Goal: Information Seeking & Learning: Learn about a topic

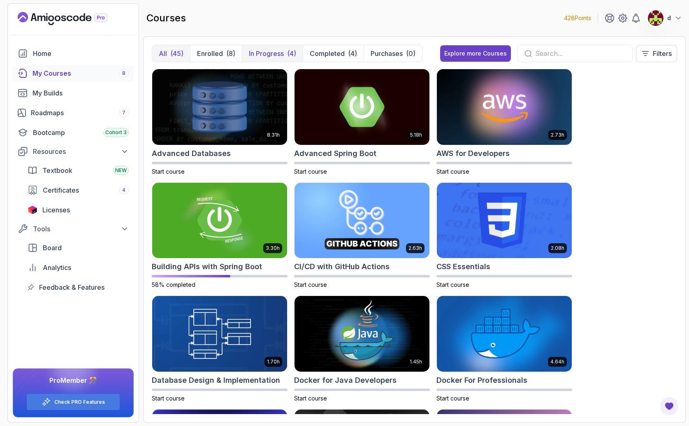
click at [275, 51] on p "In Progress" at bounding box center [266, 54] width 35 height 10
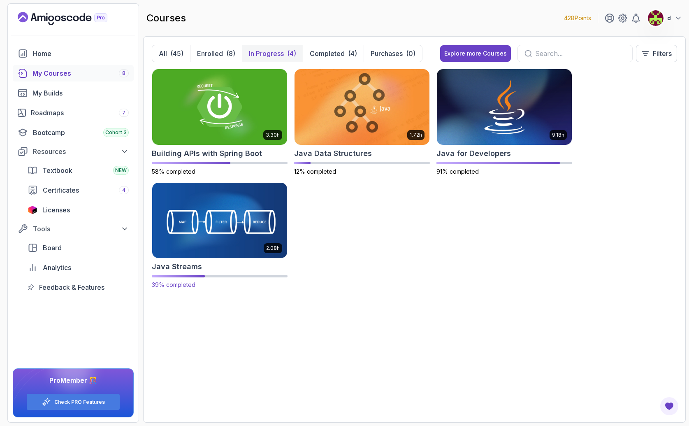
click at [252, 225] on img at bounding box center [220, 220] width 142 height 79
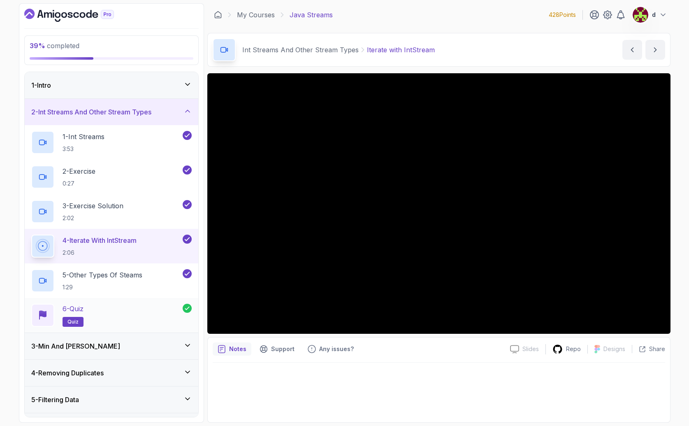
scroll to position [2, 0]
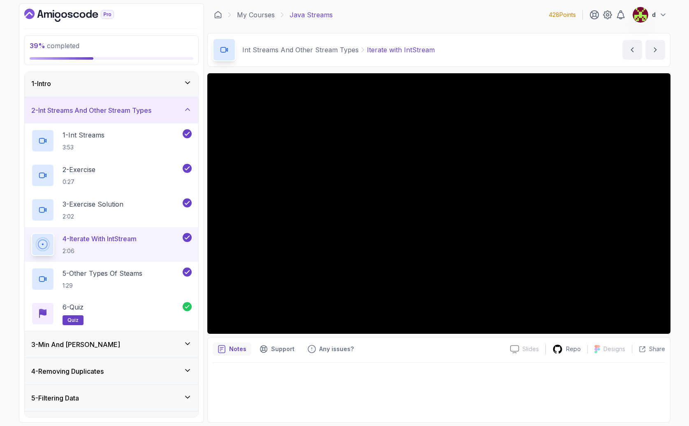
click at [114, 342] on div "3 - Min And [PERSON_NAME]" at bounding box center [111, 345] width 161 height 10
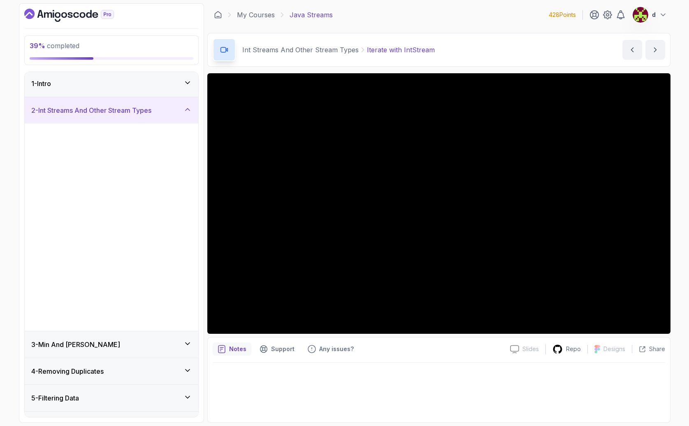
scroll to position [0, 0]
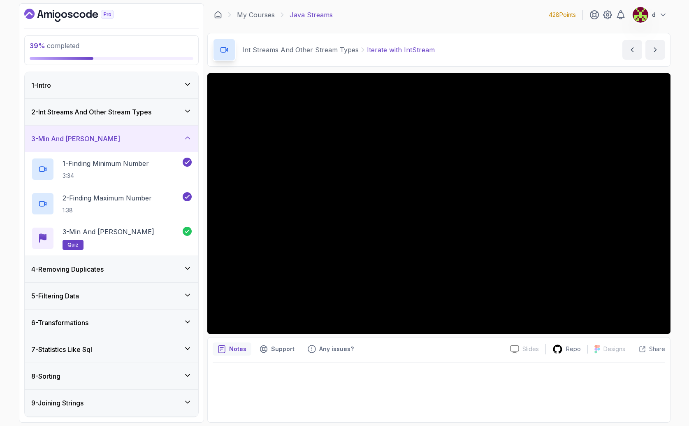
click at [94, 291] on div "5 - Filtering Data" at bounding box center [111, 296] width 161 height 10
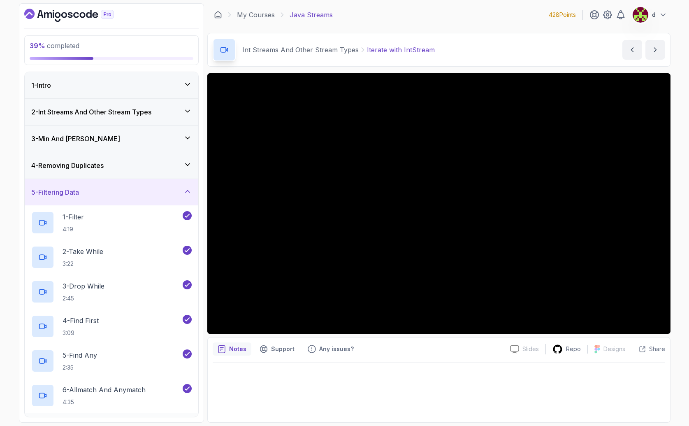
scroll to position [203, 0]
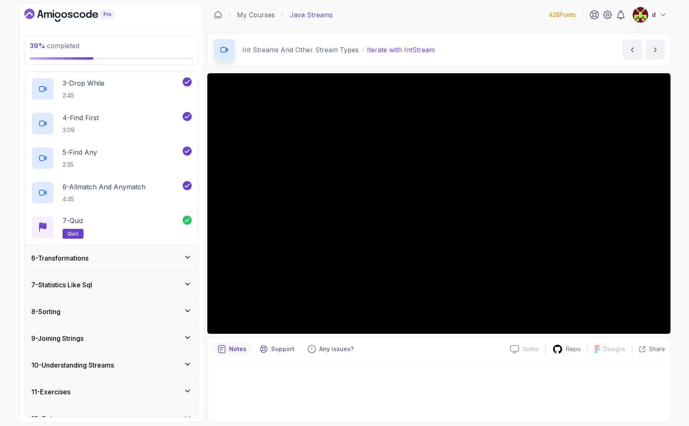
click at [115, 256] on div "6 - Transformations" at bounding box center [111, 258] width 161 height 10
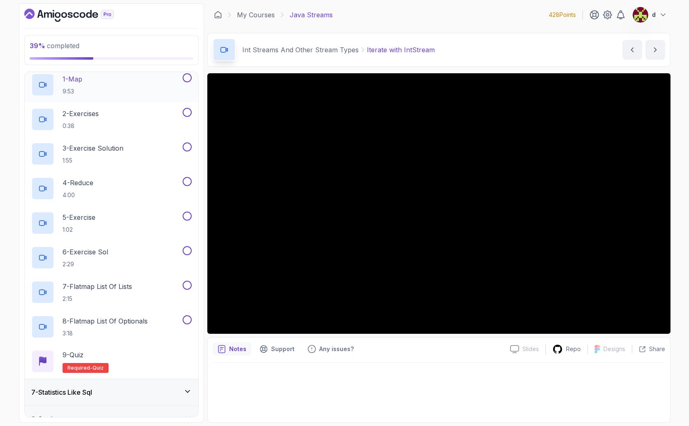
scroll to position [104, 0]
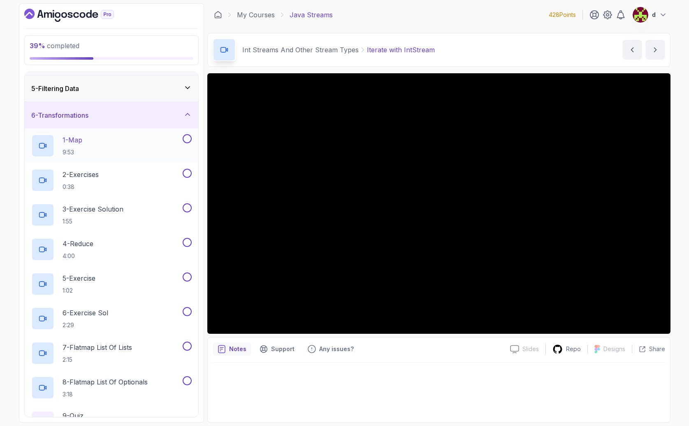
click at [121, 147] on div "1 - Map 9:53" at bounding box center [106, 145] width 150 height 23
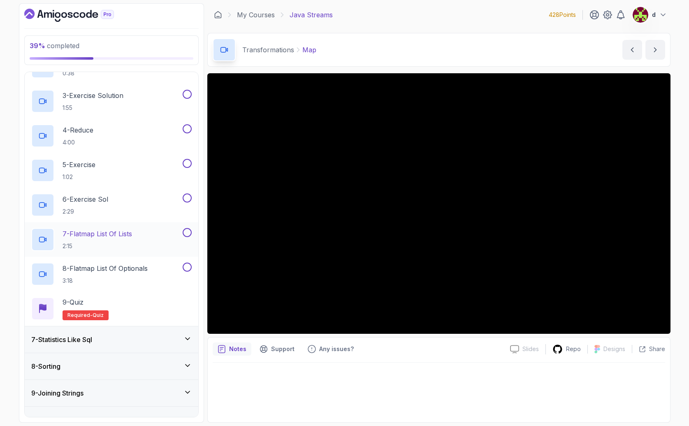
scroll to position [277, 0]
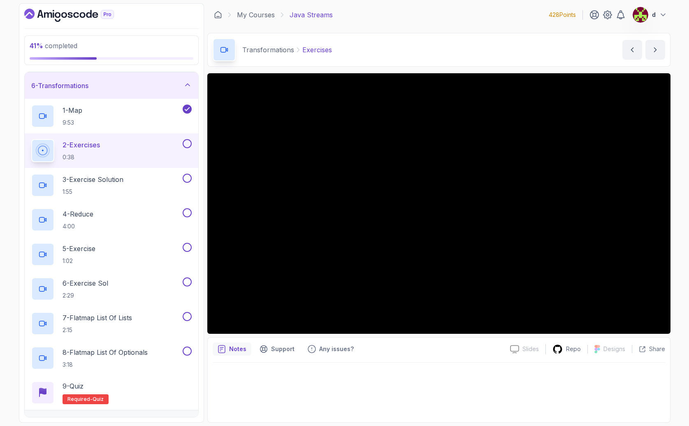
scroll to position [77, 0]
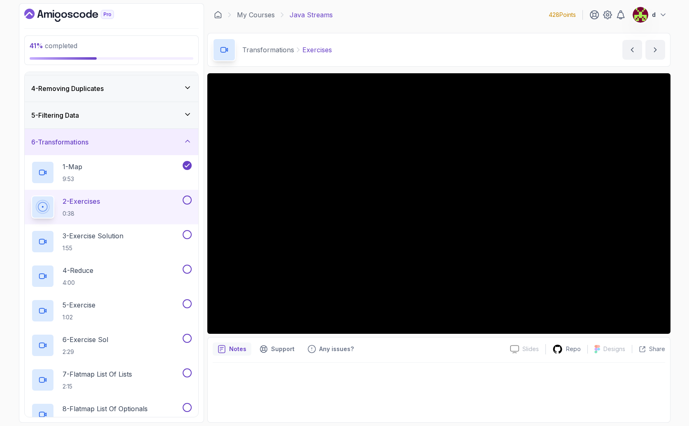
click at [187, 201] on button at bounding box center [187, 199] width 9 height 9
click at [146, 237] on div "3 - Exercise Solution 1:55" at bounding box center [106, 241] width 150 height 23
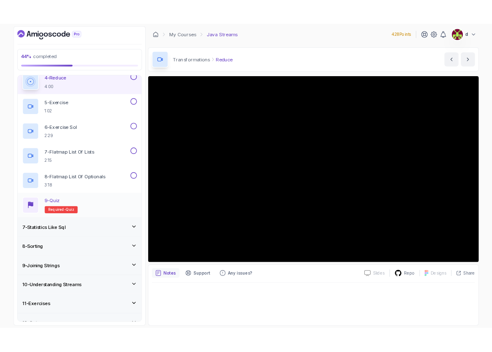
scroll to position [287, 0]
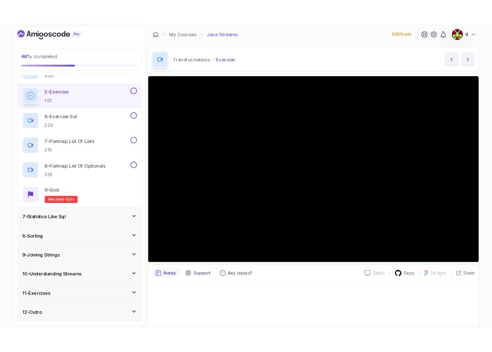
scroll to position [286, 0]
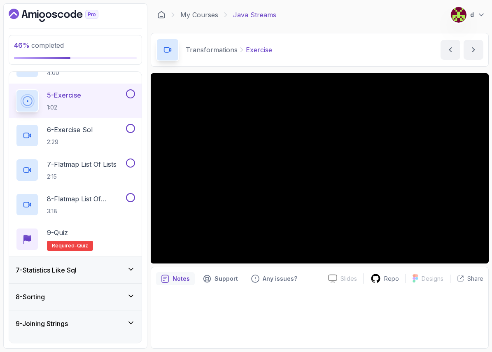
click at [132, 95] on button at bounding box center [130, 93] width 9 height 9
click at [99, 128] on div "6 - Exercise Sol 2:29" at bounding box center [70, 135] width 109 height 23
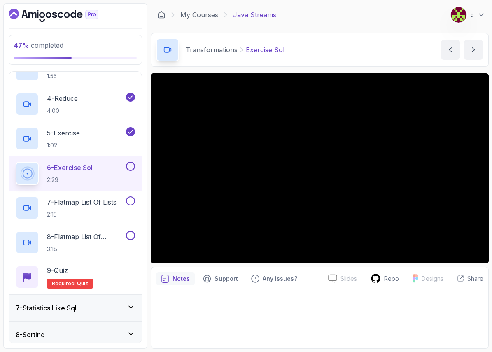
scroll to position [205, 0]
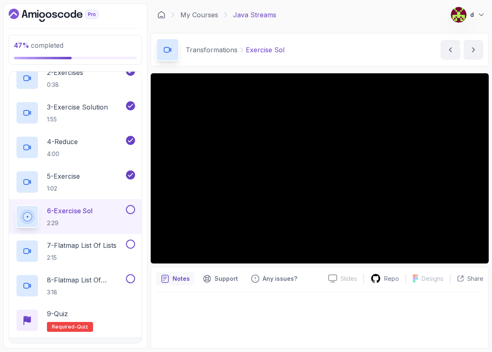
click at [124, 211] on div at bounding box center [129, 209] width 11 height 9
click at [129, 213] on button at bounding box center [130, 209] width 9 height 9
click at [114, 247] on p "7 - Flatmap List Of Lists" at bounding box center [82, 245] width 70 height 10
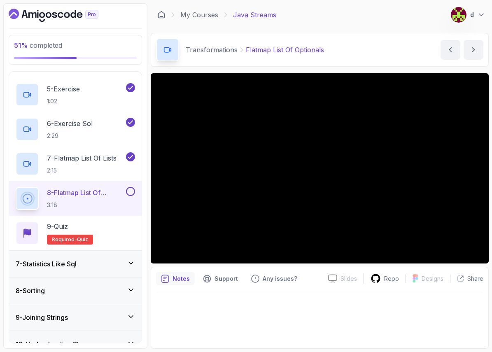
scroll to position [303, 0]
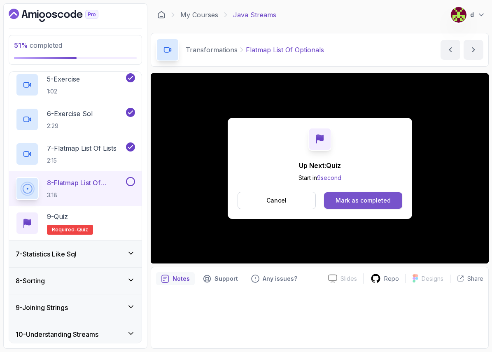
click at [361, 202] on div "Mark as completed" at bounding box center [362, 200] width 55 height 8
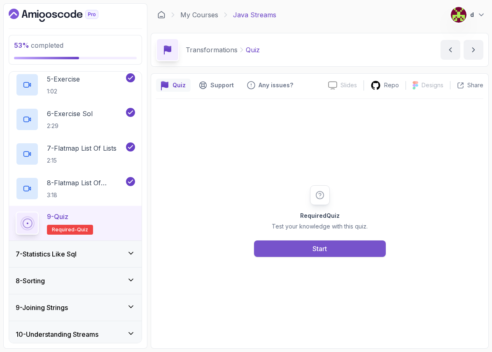
click at [345, 242] on button "Start" at bounding box center [320, 248] width 132 height 16
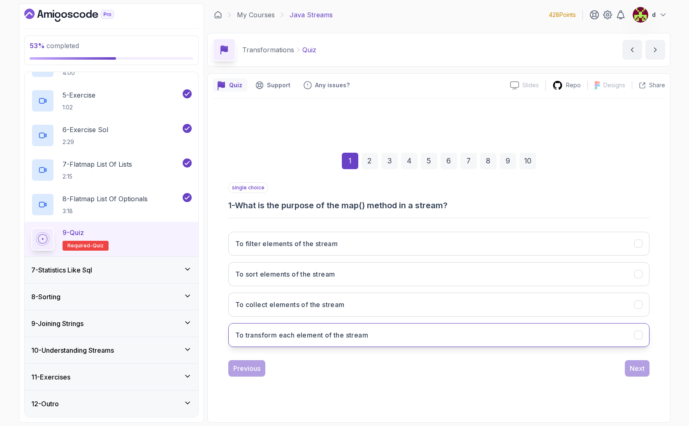
click at [575, 333] on button "To transform each element of the stream" at bounding box center [438, 335] width 421 height 24
click at [629, 368] on button "Next" at bounding box center [637, 368] width 25 height 16
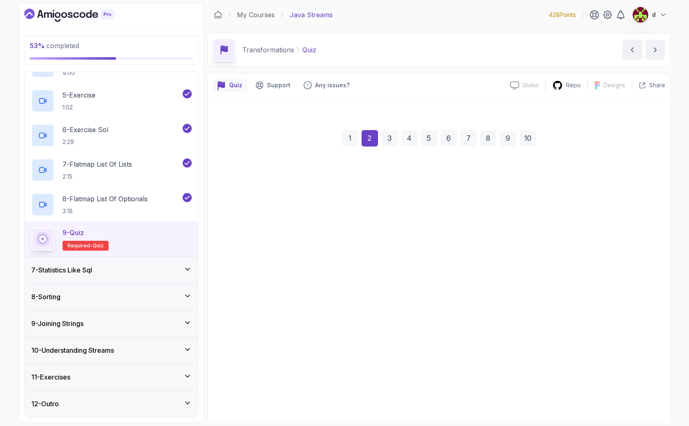
click at [597, 322] on button "Error" at bounding box center [438, 310] width 421 height 24
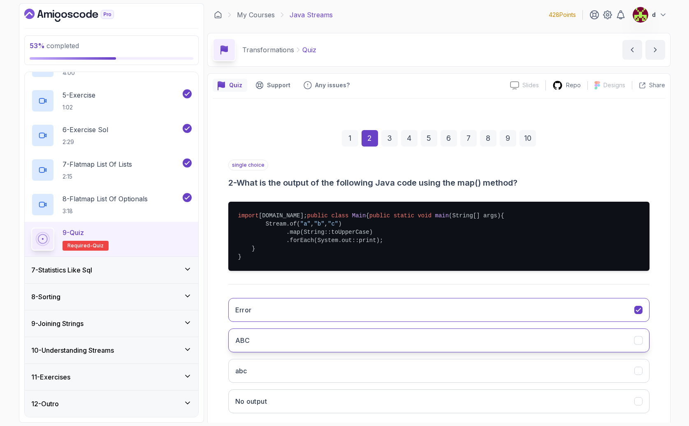
click at [228, 298] on button "Error" at bounding box center [438, 310] width 421 height 24
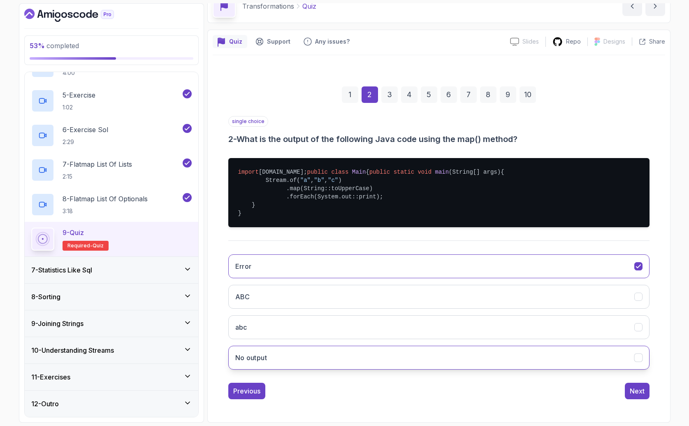
scroll to position [68, 0]
click at [644, 393] on button "Next" at bounding box center [637, 391] width 25 height 16
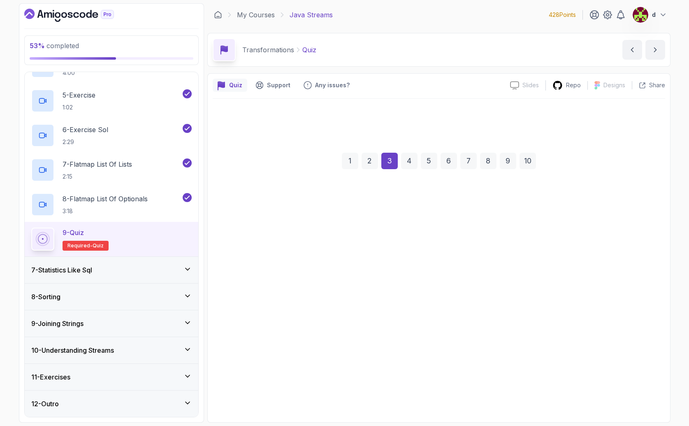
scroll to position [0, 0]
click at [557, 342] on button "Filters elements of the stream" at bounding box center [438, 335] width 421 height 24
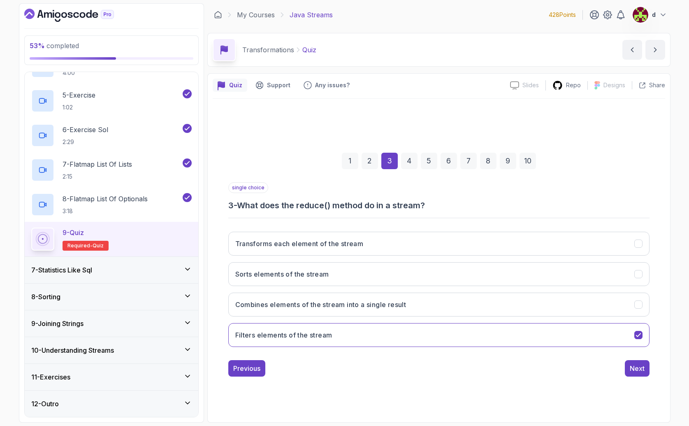
click at [610, 360] on div "single choice 3 - What does the reduce() method do in a stream? Transforms each…" at bounding box center [438, 279] width 421 height 194
click at [635, 369] on div "Next" at bounding box center [637, 368] width 15 height 10
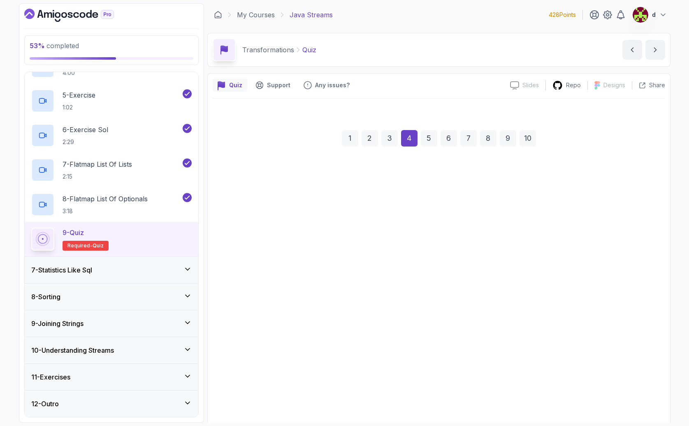
click at [598, 336] on button "Error" at bounding box center [438, 324] width 421 height 24
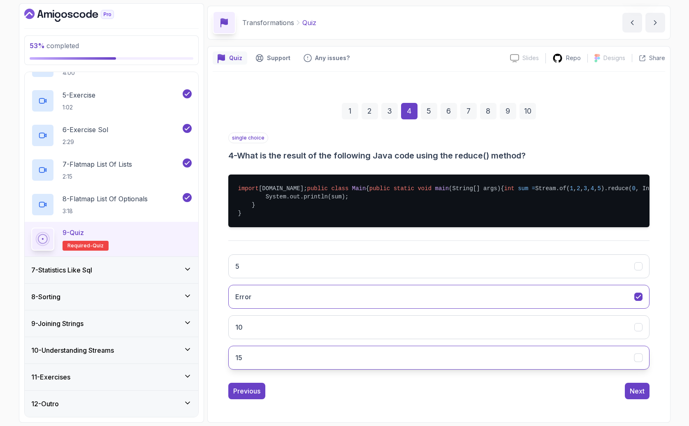
scroll to position [60, 0]
click at [642, 388] on div "Next" at bounding box center [637, 391] width 15 height 10
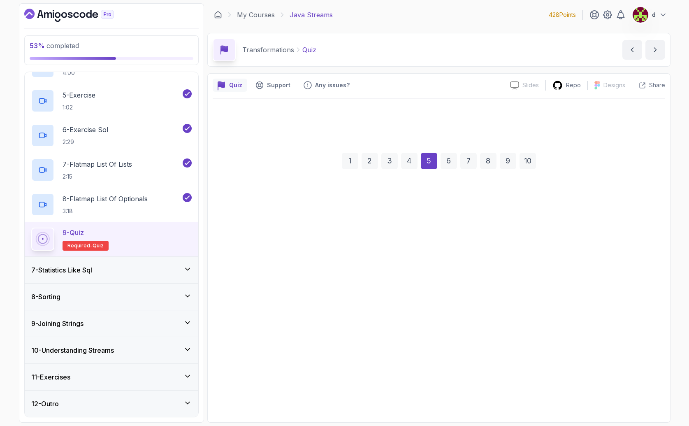
scroll to position [0, 0]
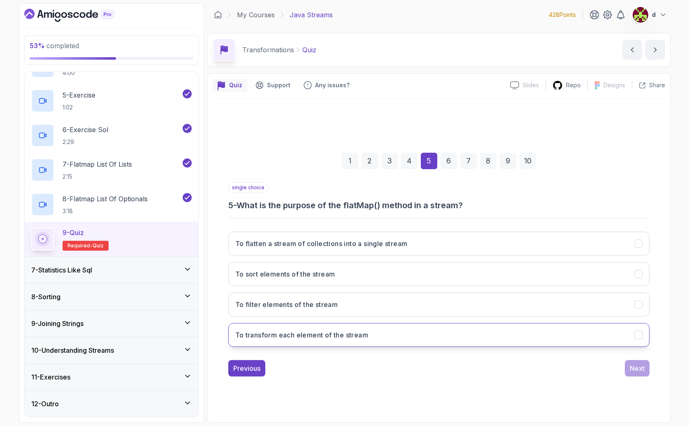
click at [563, 346] on button "To transform each element of the stream" at bounding box center [438, 335] width 421 height 24
drag, startPoint x: 627, startPoint y: 360, endPoint x: 630, endPoint y: 366, distance: 6.8
click at [630, 366] on div "single choice 5 - What is the purpose of the flatMap() method in a stream? To f…" at bounding box center [438, 279] width 421 height 194
click at [643, 371] on div "Next" at bounding box center [637, 368] width 15 height 10
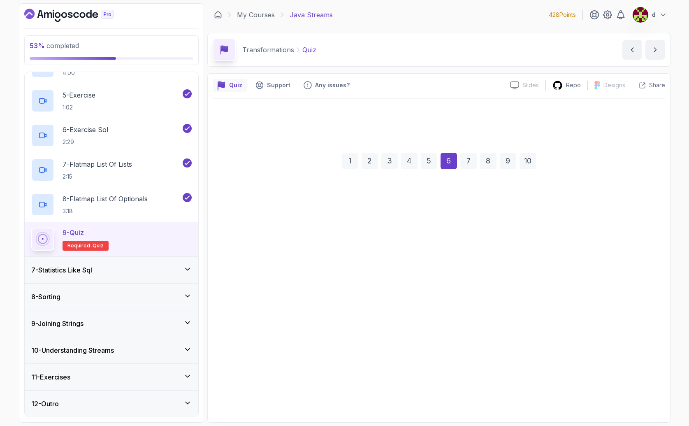
click at [534, 311] on button "By using reduce() to combine lists" at bounding box center [438, 304] width 421 height 24
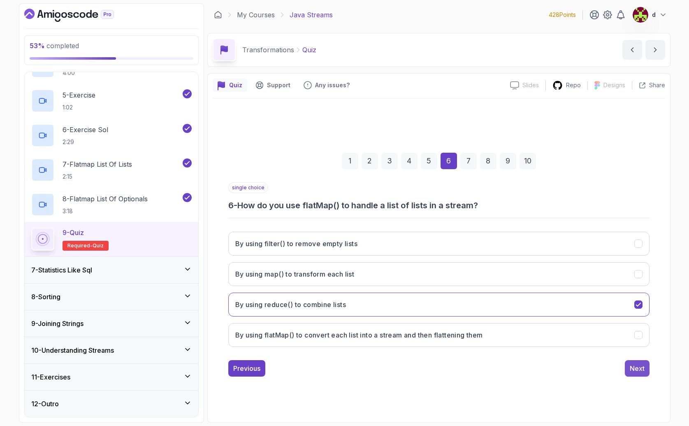
click at [646, 370] on button "Next" at bounding box center [637, 368] width 25 height 16
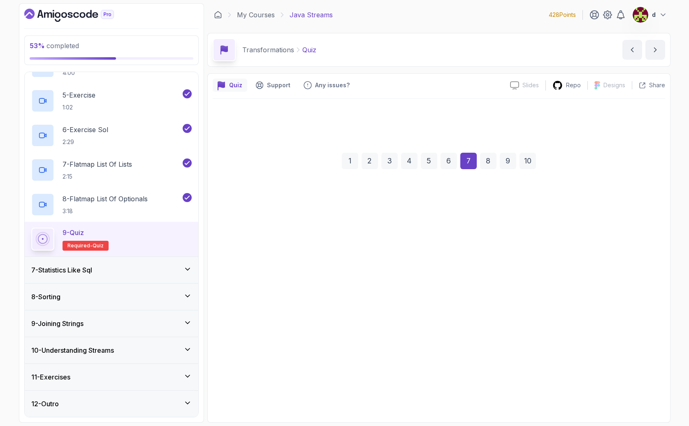
click at [543, 313] on button "It sorts elements of the stream" at bounding box center [438, 304] width 421 height 24
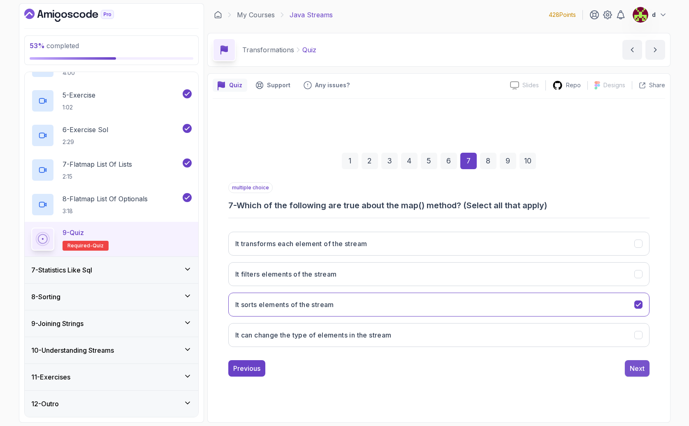
click at [633, 363] on div "Next" at bounding box center [637, 368] width 15 height 10
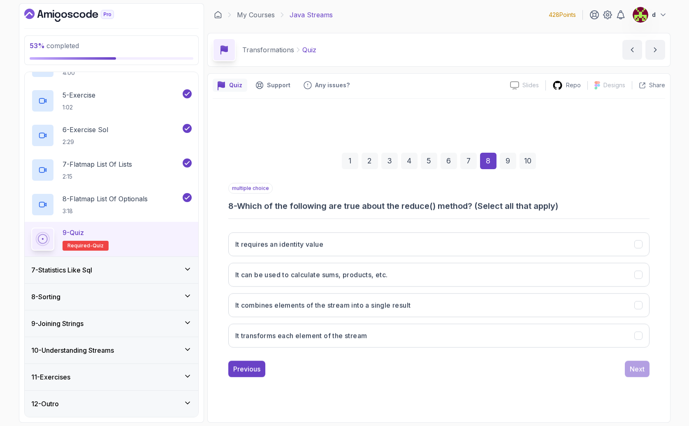
click at [584, 322] on div "It requires an identity value It can be used to calculate sums, products, etc. …" at bounding box center [438, 290] width 421 height 128
drag, startPoint x: 624, startPoint y: 331, endPoint x: 636, endPoint y: 351, distance: 23.3
click at [625, 333] on button "It transforms each element of the stream" at bounding box center [438, 335] width 421 height 24
click at [640, 361] on button "Next" at bounding box center [637, 368] width 25 height 16
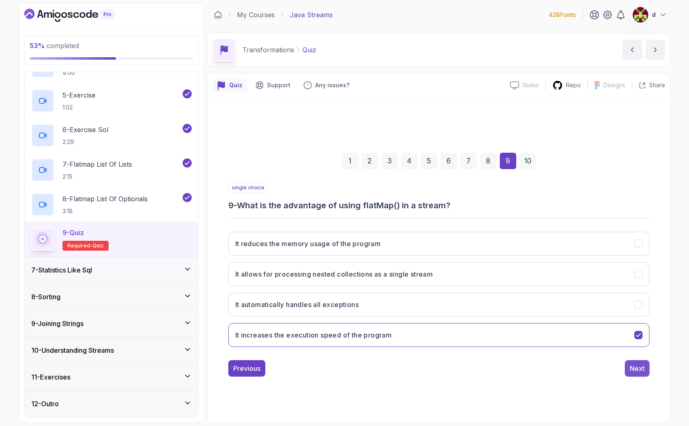
click at [641, 374] on button "Next" at bounding box center [637, 368] width 25 height 16
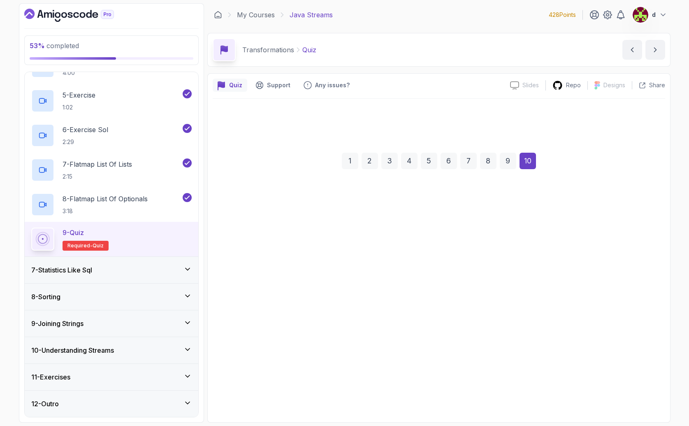
click at [618, 326] on button "By using map() to transform each Optional" at bounding box center [438, 335] width 421 height 24
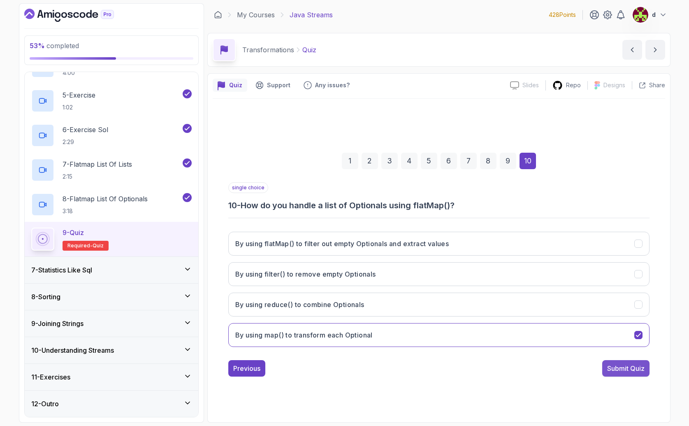
click at [635, 367] on div "Submit Quiz" at bounding box center [625, 368] width 37 height 10
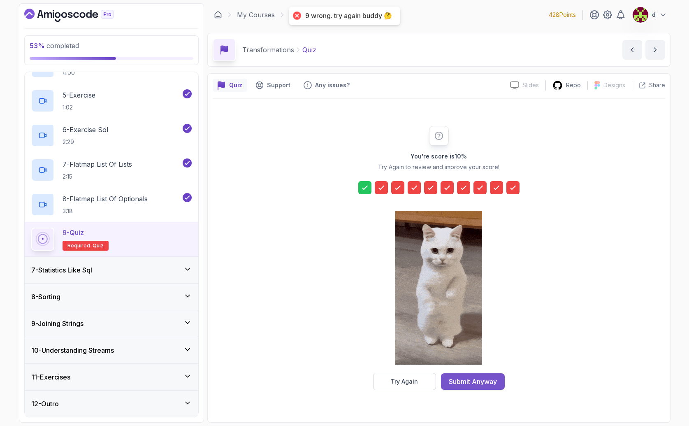
click at [476, 377] on div "Submit Anyway" at bounding box center [473, 382] width 48 height 10
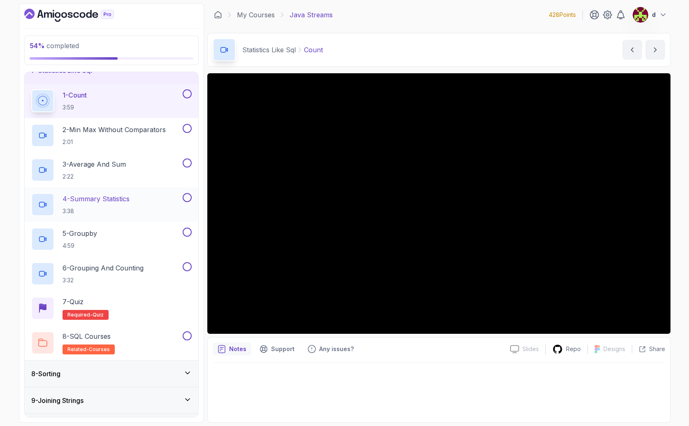
scroll to position [185, 0]
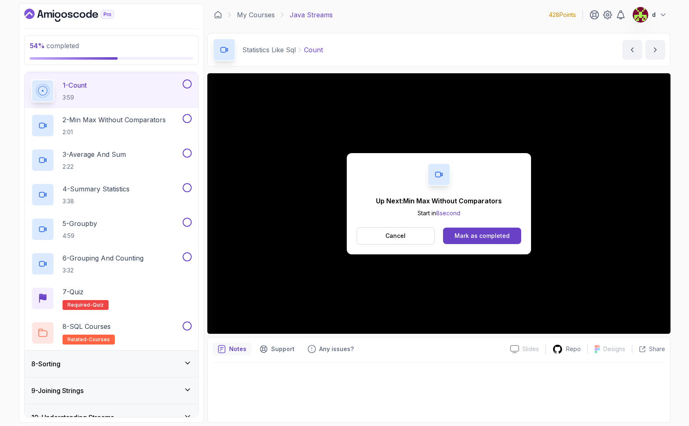
click at [472, 244] on div "Up Next: Min Max Without Comparators Start in 8 second Cancel Mark as completed" at bounding box center [439, 203] width 184 height 101
click at [465, 239] on div "Mark as completed" at bounding box center [482, 236] width 55 height 8
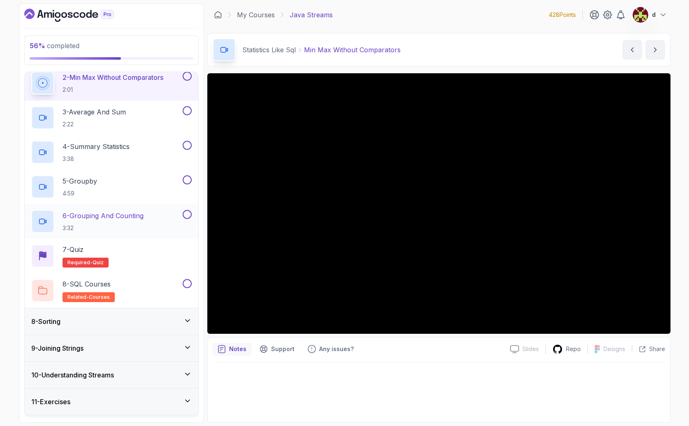
scroll to position [252, 0]
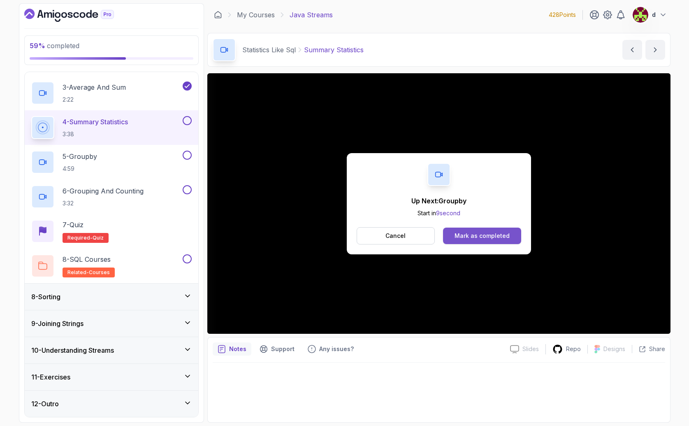
click at [484, 234] on div "Mark as completed" at bounding box center [482, 236] width 55 height 8
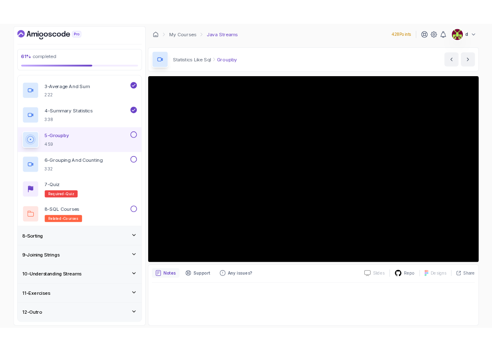
scroll to position [252, 0]
